Goal: Book appointment/travel/reservation

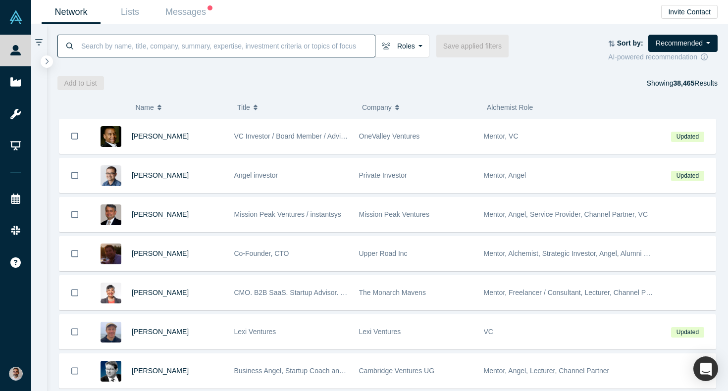
click at [285, 45] on input at bounding box center [227, 45] width 295 height 23
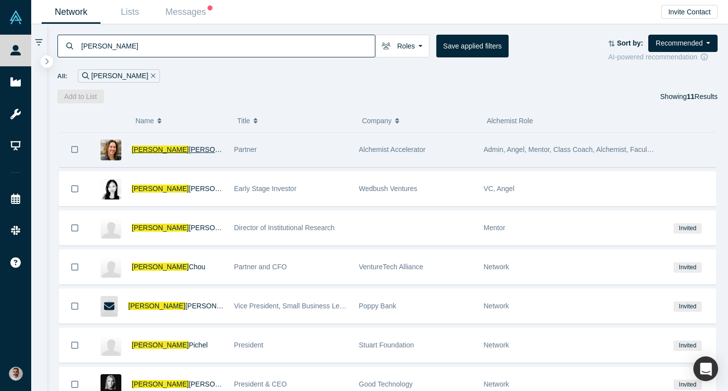
type input "[PERSON_NAME]"
click at [140, 151] on span "[PERSON_NAME]" at bounding box center [160, 150] width 57 height 8
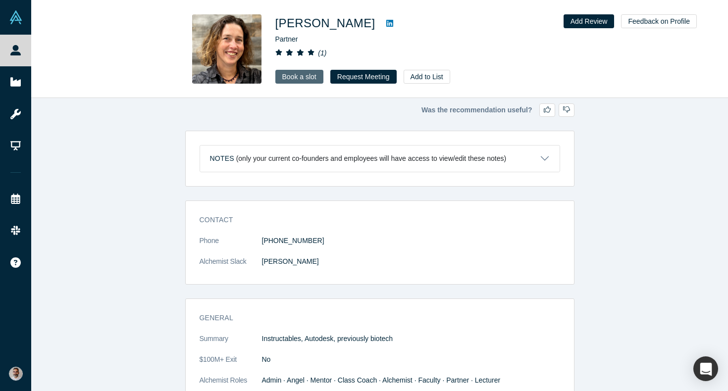
click at [297, 73] on link "Book a slot" at bounding box center [299, 77] width 48 height 14
